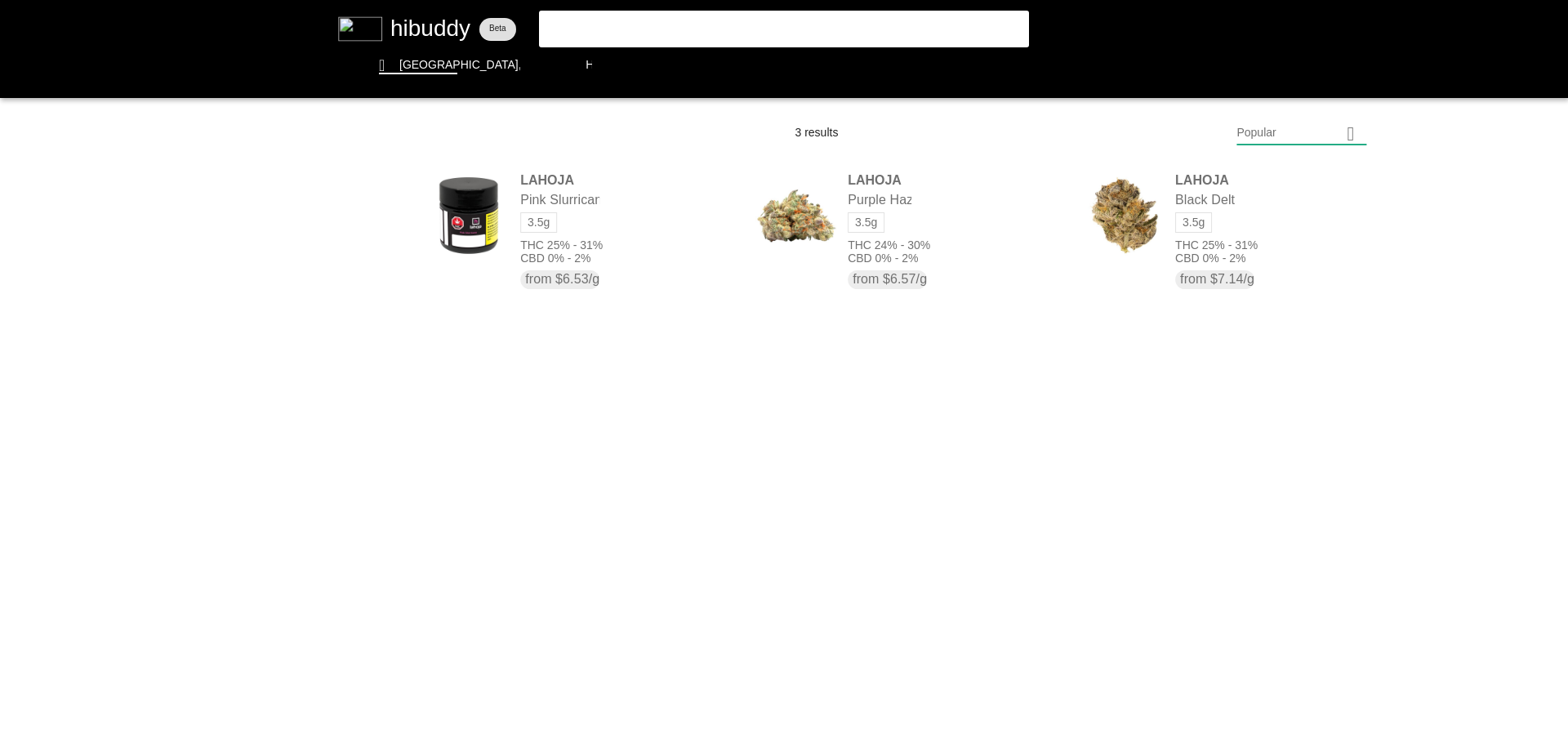
click at [697, 31] on flt-glass-pane at bounding box center [784, 372] width 1568 height 744
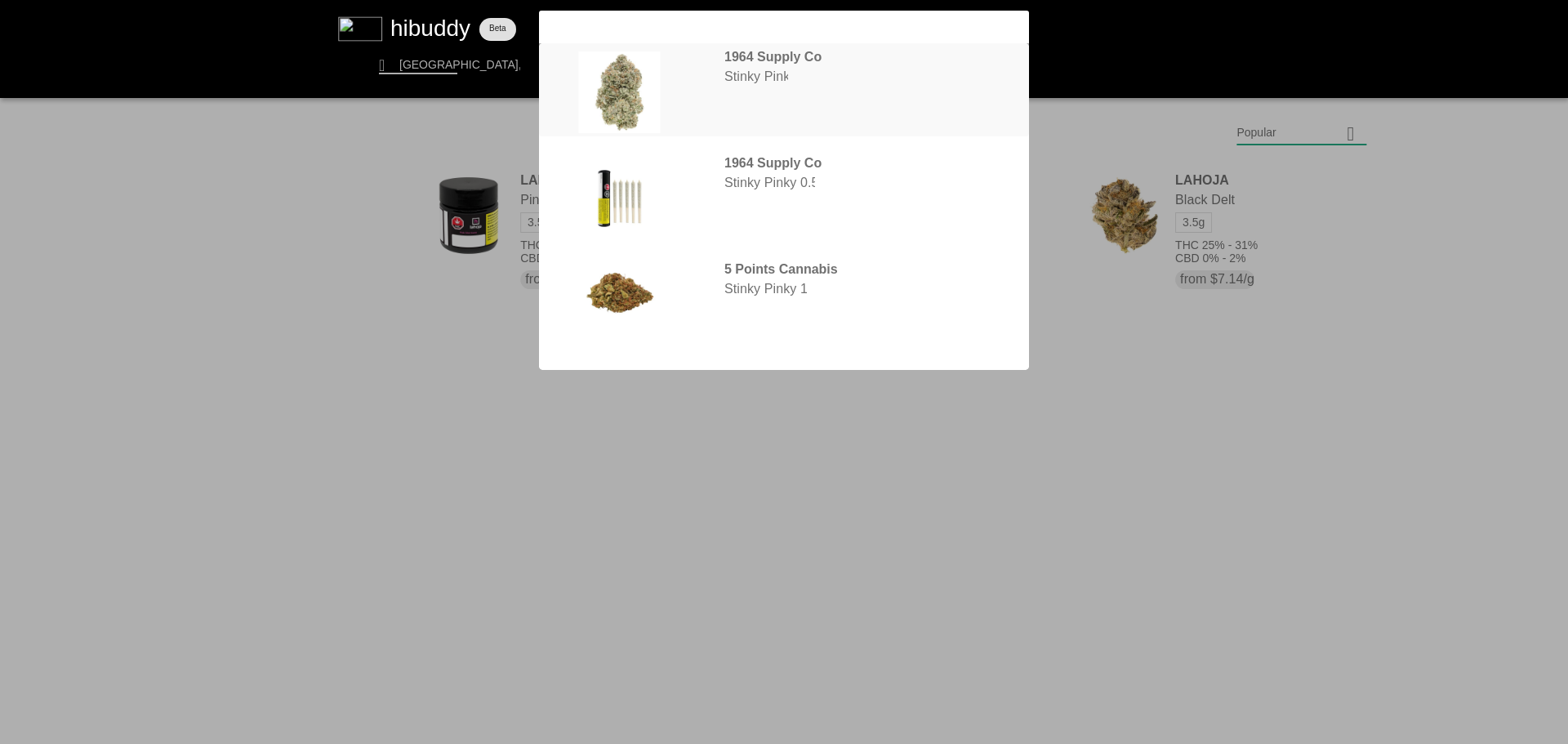
type input "stink"
click at [810, 78] on flt-glass-pane at bounding box center [784, 372] width 1568 height 744
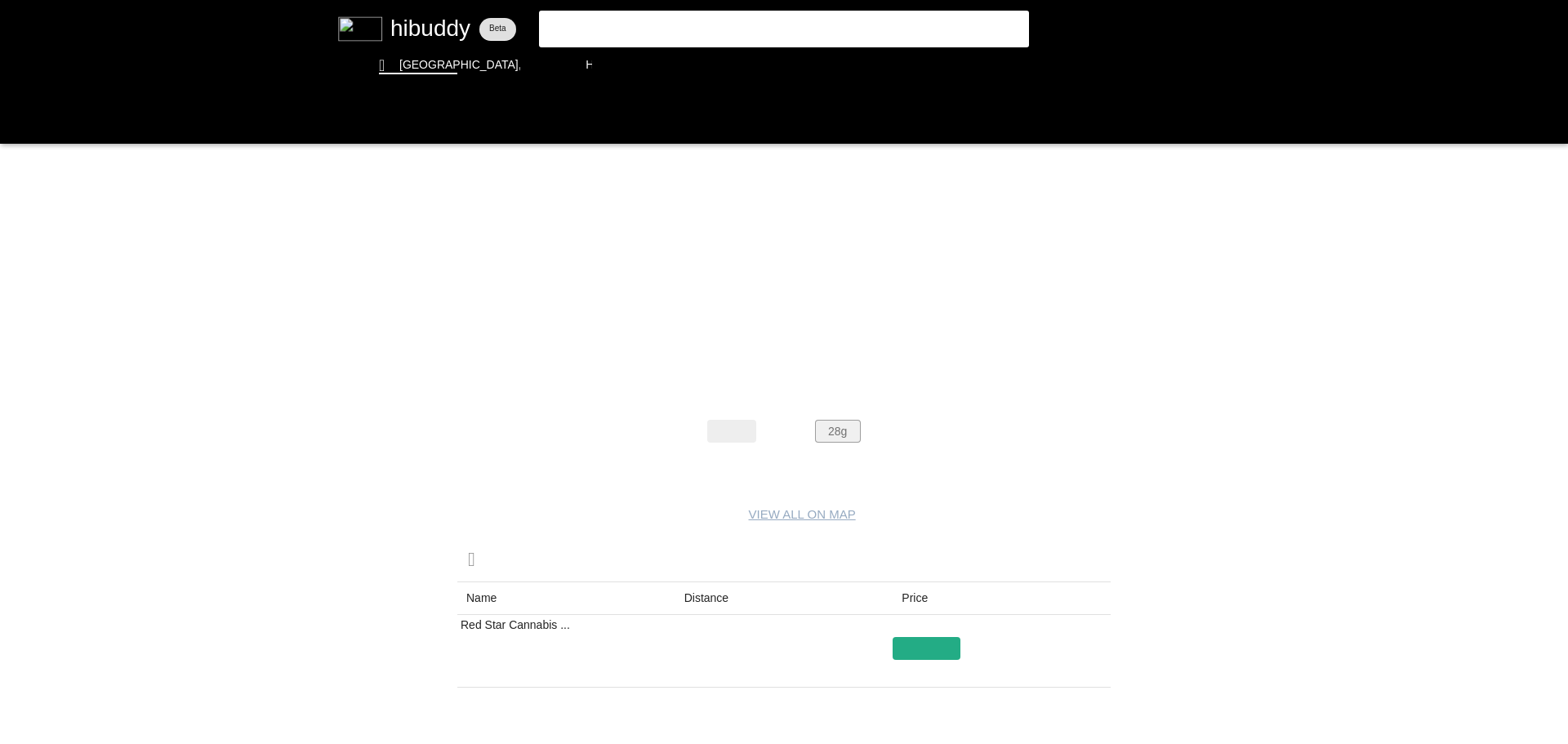
click at [852, 432] on flt-glass-pane at bounding box center [784, 372] width 1568 height 744
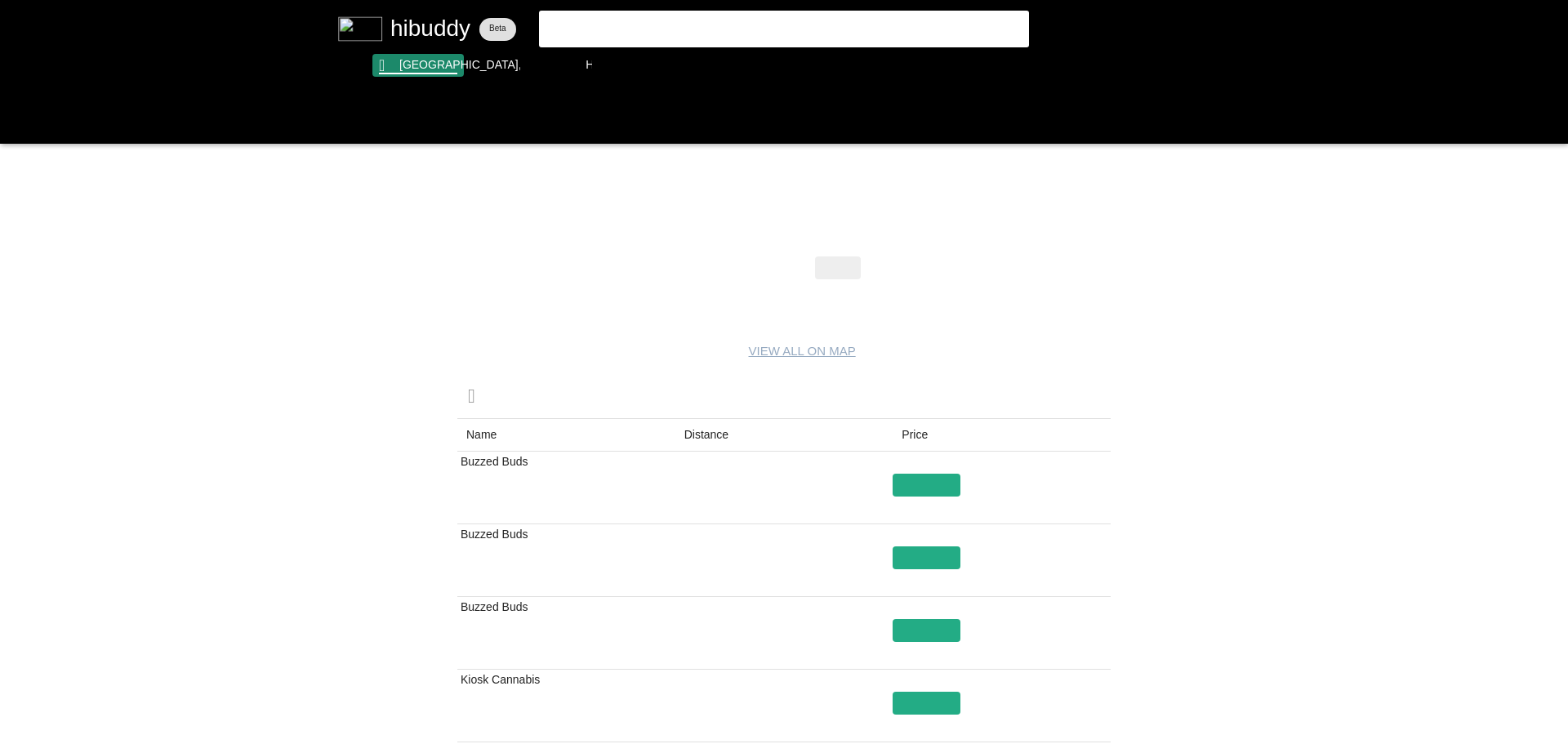
click at [444, 72] on flt-glass-pane at bounding box center [784, 372] width 1568 height 744
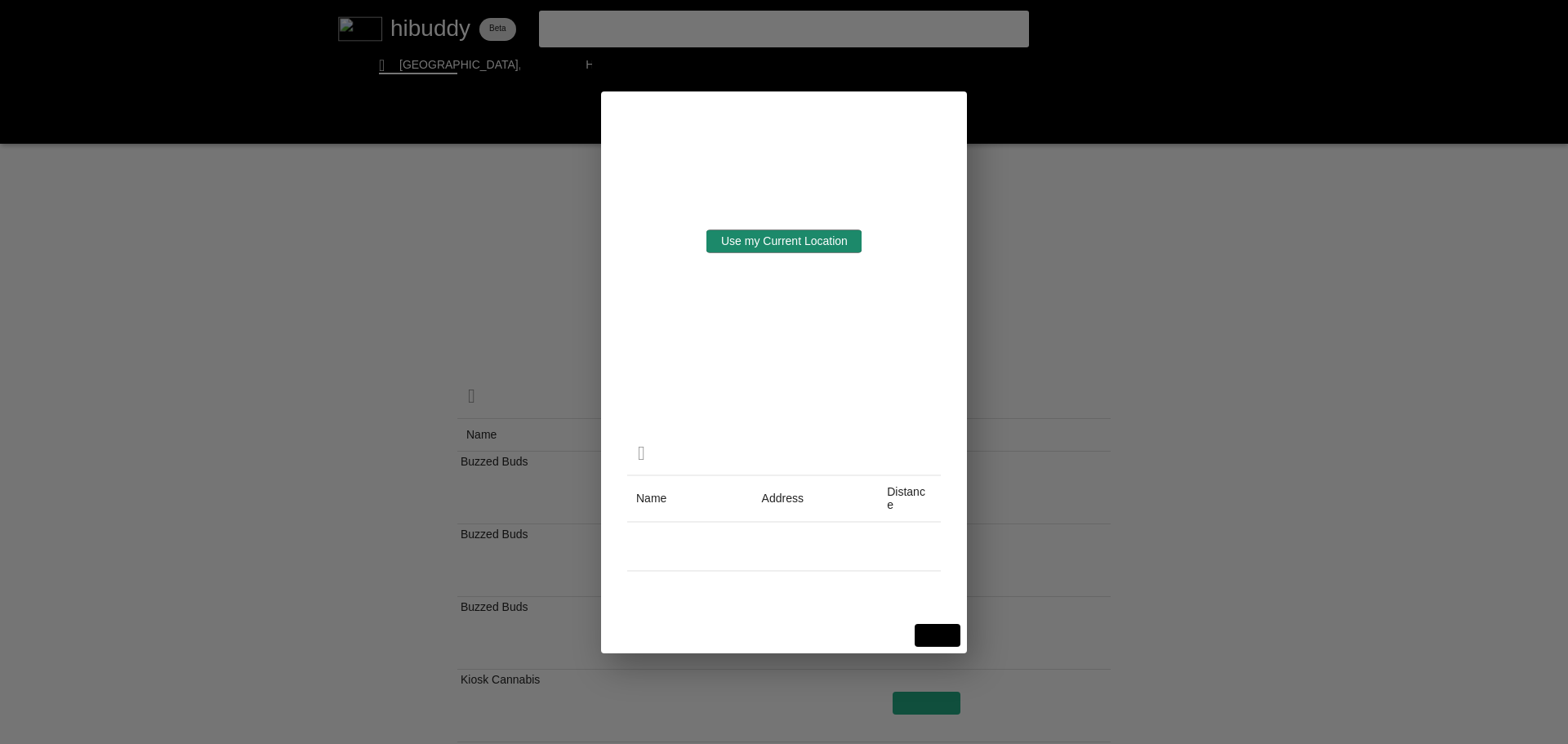
click at [724, 245] on flt-glass-pane at bounding box center [784, 372] width 1568 height 744
click at [524, 272] on flt-glass-pane at bounding box center [784, 372] width 1568 height 744
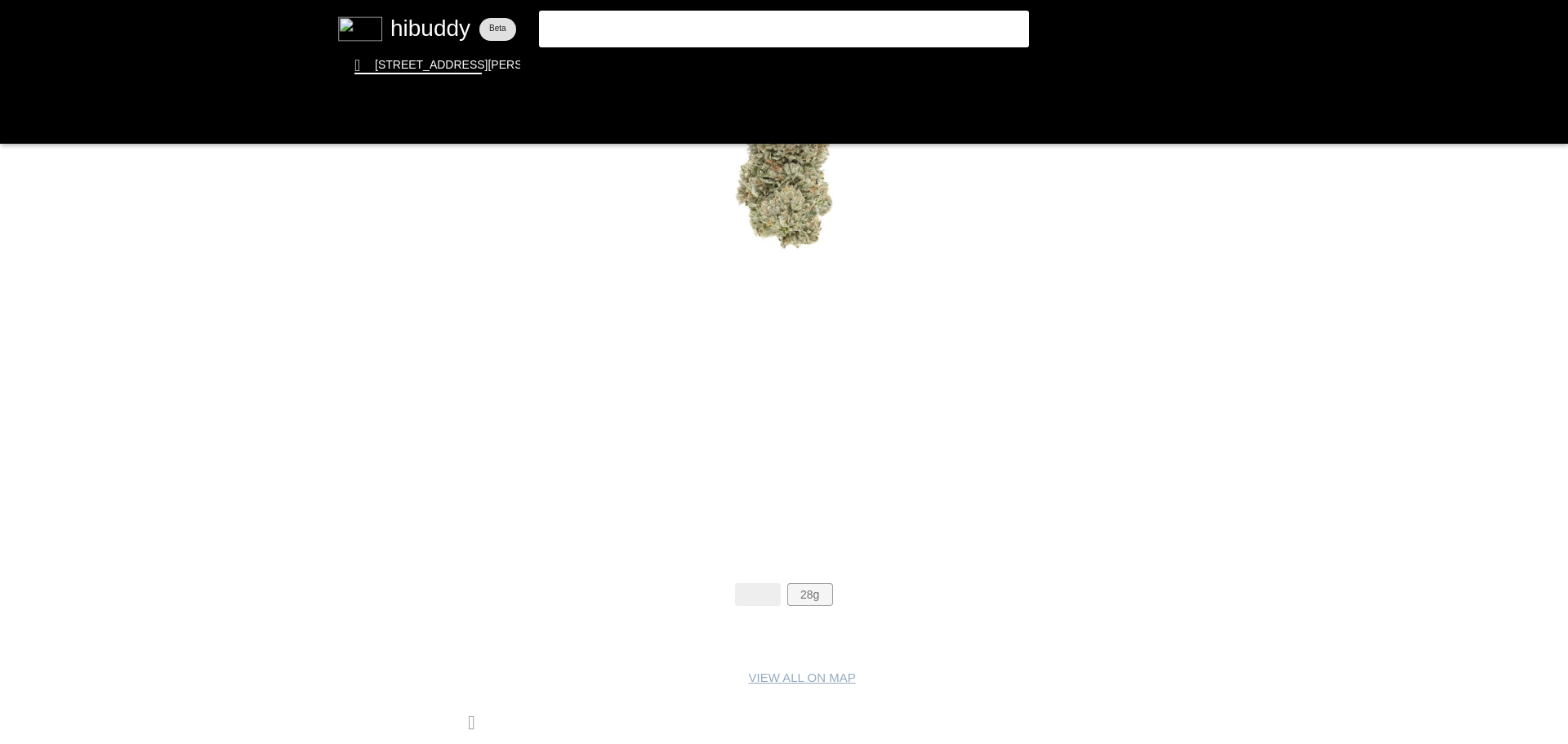
click at [826, 589] on flt-glass-pane at bounding box center [784, 372] width 1568 height 744
